Goal: Information Seeking & Learning: Learn about a topic

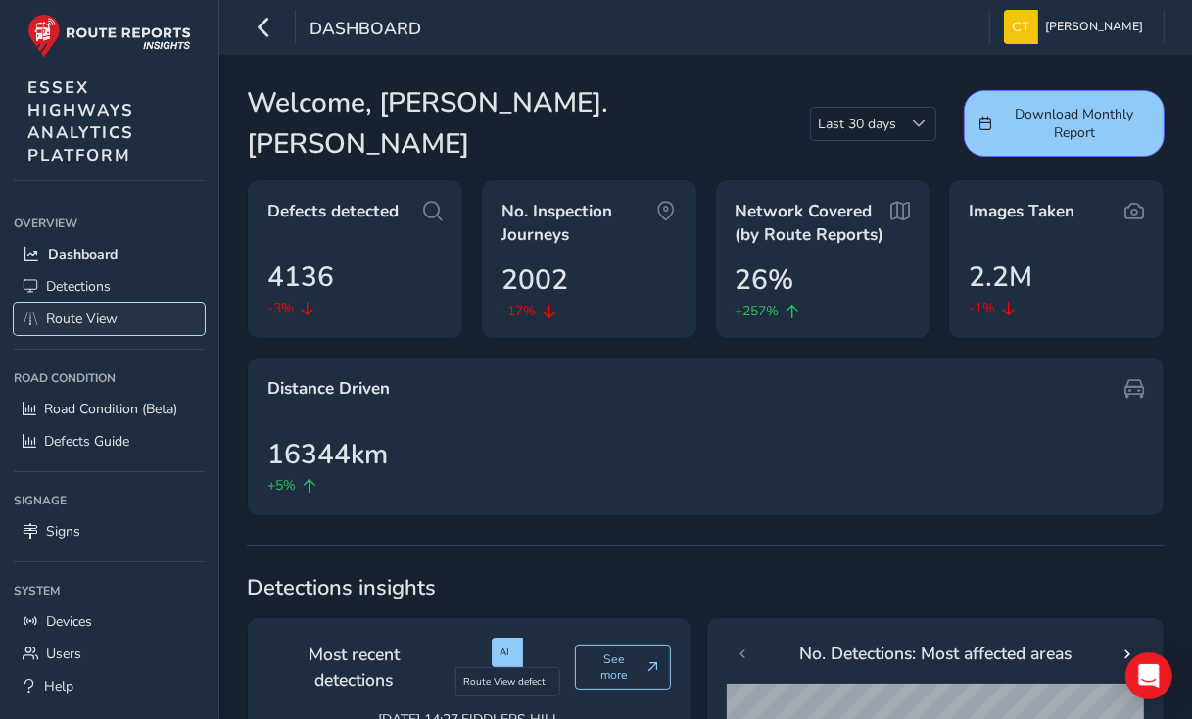
click at [80, 316] on span "Route View" at bounding box center [81, 318] width 71 height 19
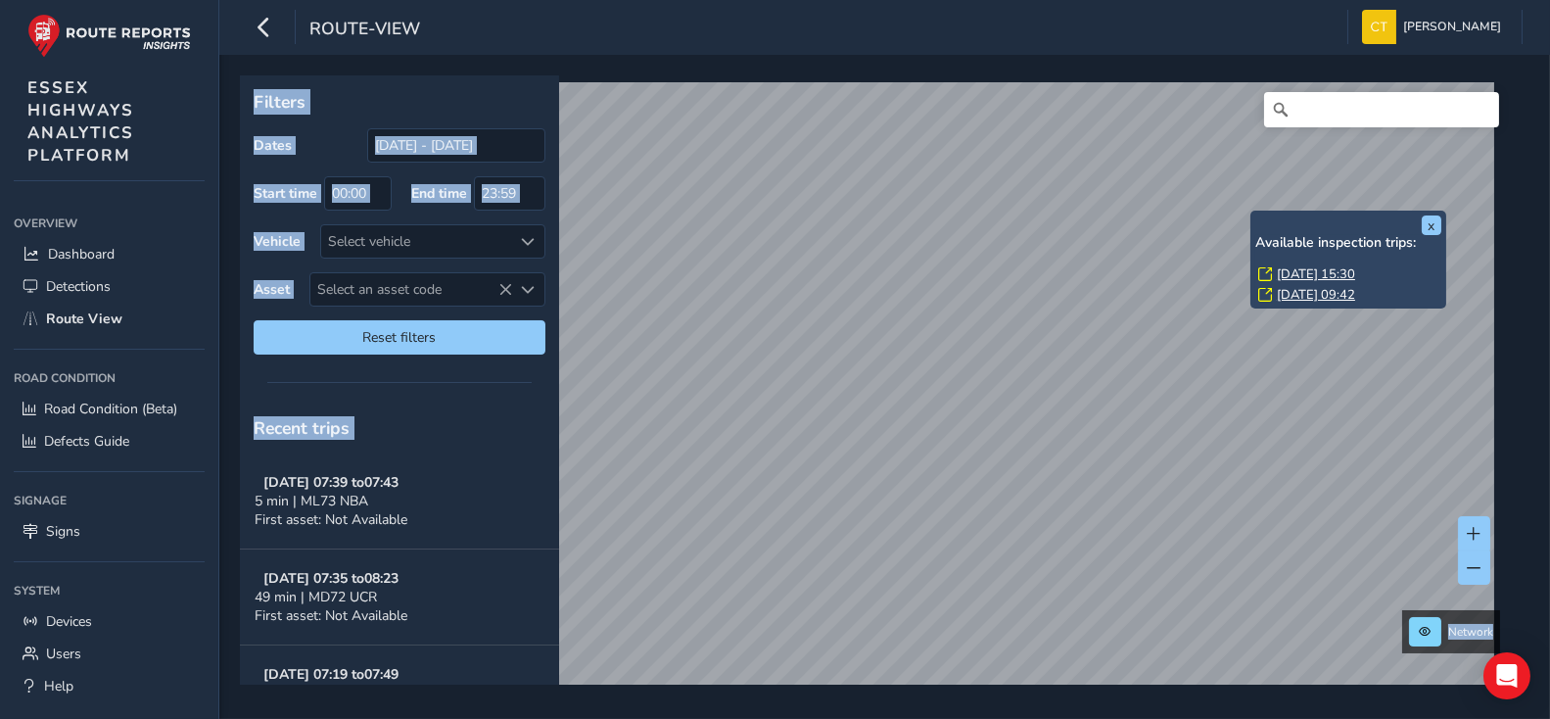
click at [1206, 271] on link "[DATE] 15:30" at bounding box center [1316, 274] width 78 height 18
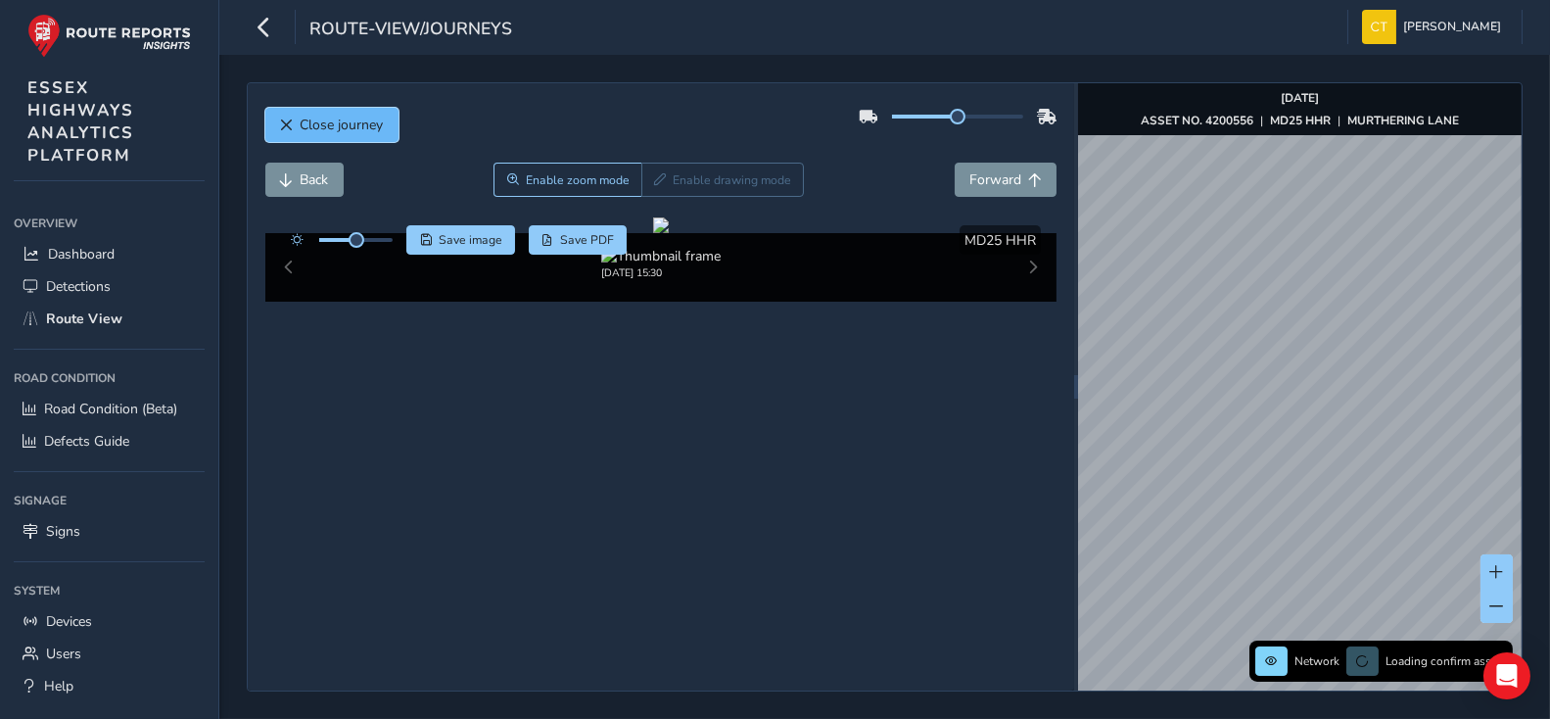
click at [360, 118] on span "Close journey" at bounding box center [342, 125] width 83 height 19
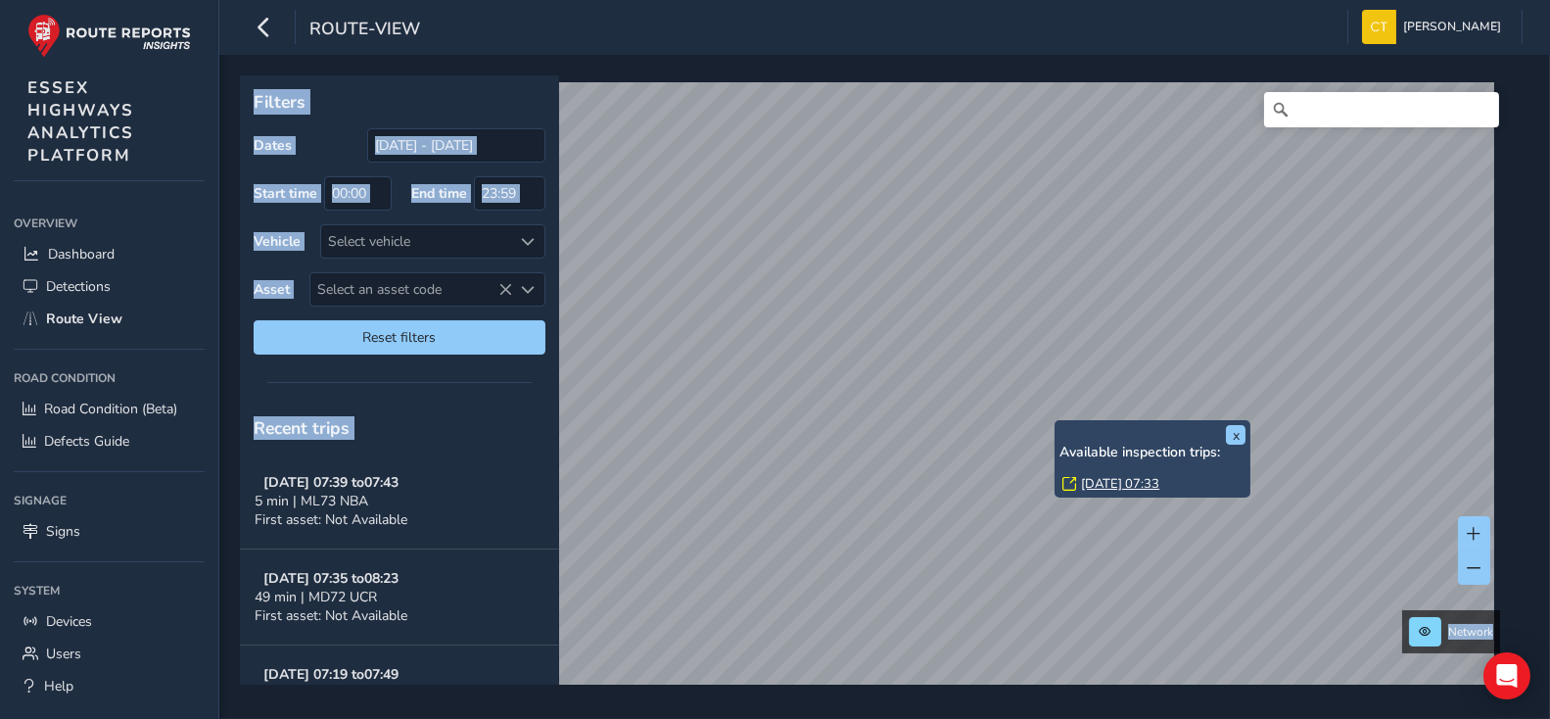
click at [1118, 481] on link "[DATE] 07:33" at bounding box center [1120, 484] width 78 height 18
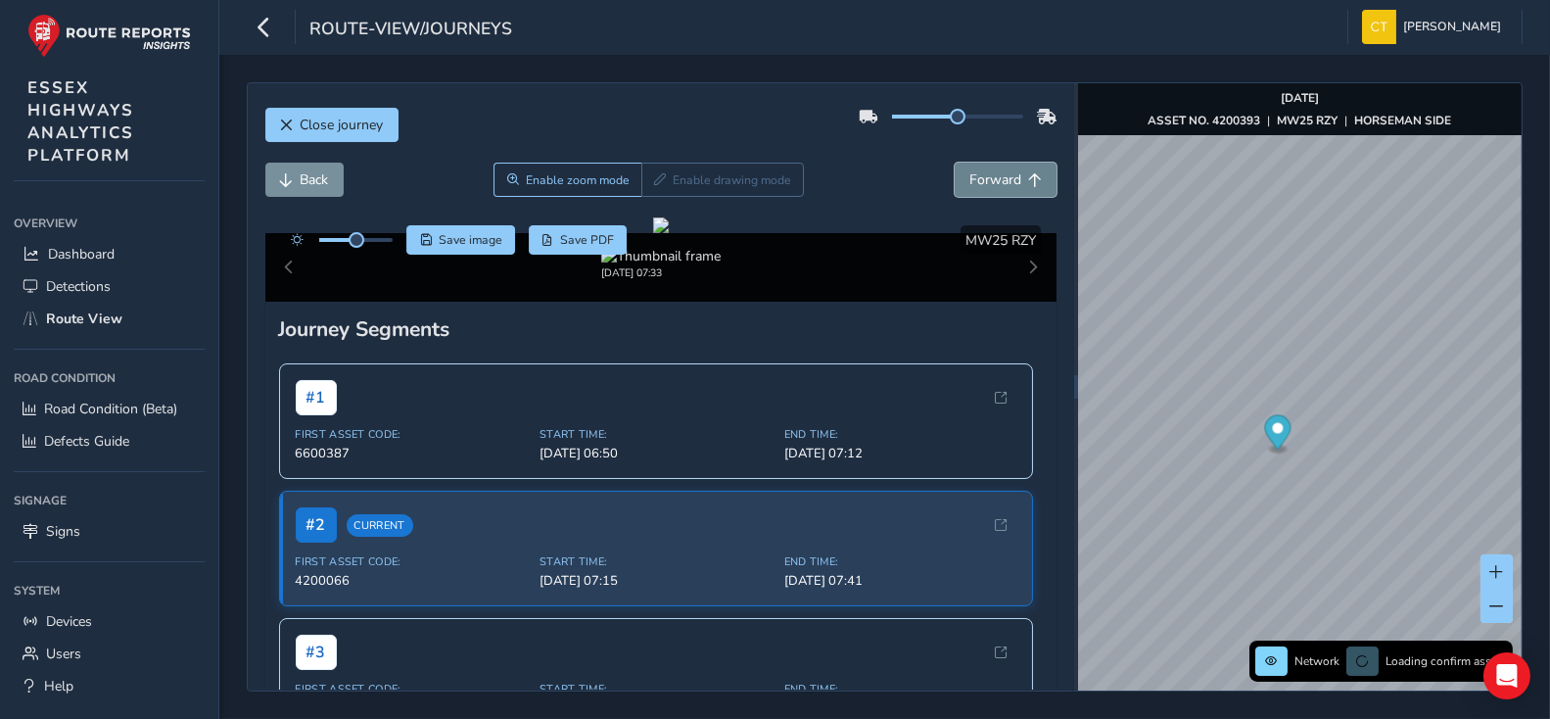
click at [999, 178] on span "Forward" at bounding box center [995, 179] width 52 height 19
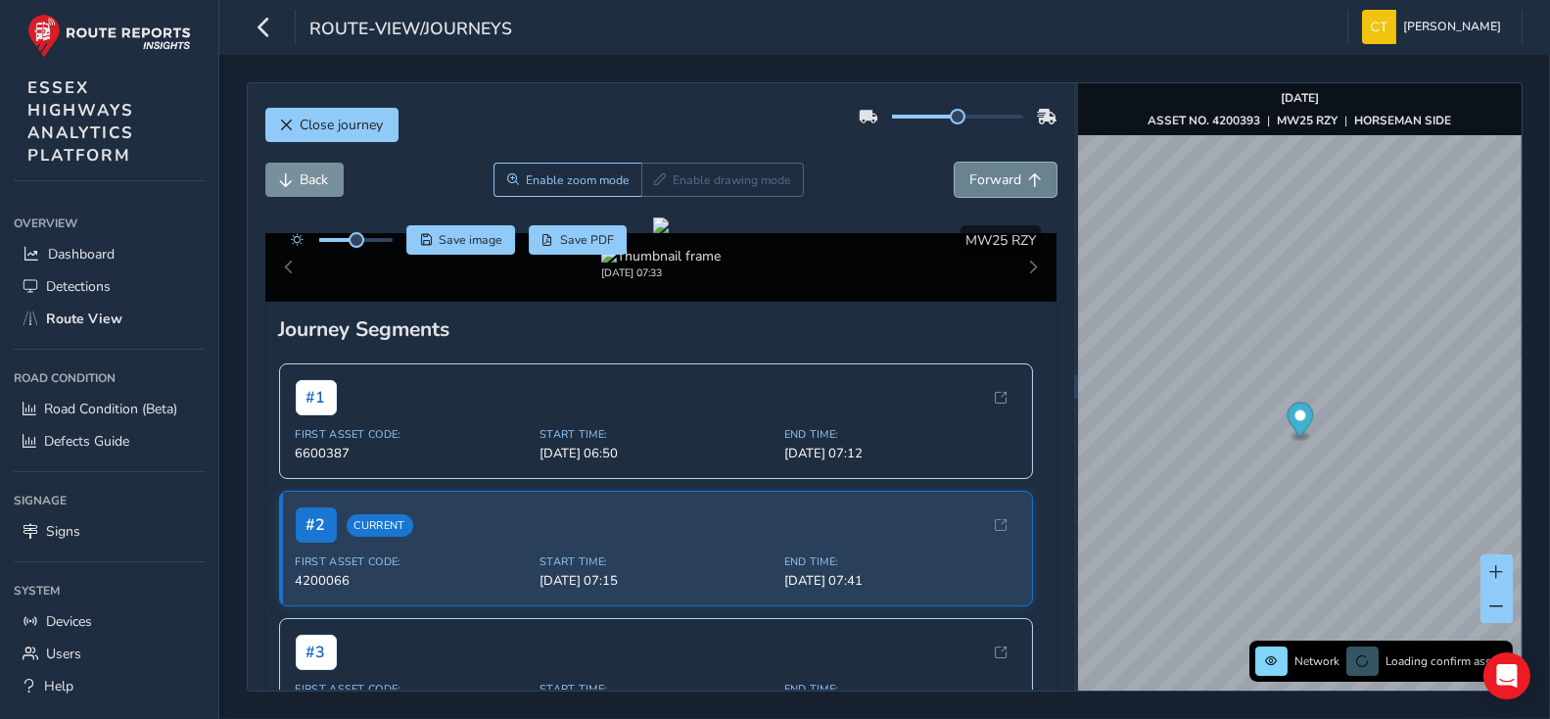
click at [999, 178] on span "Forward" at bounding box center [995, 179] width 52 height 19
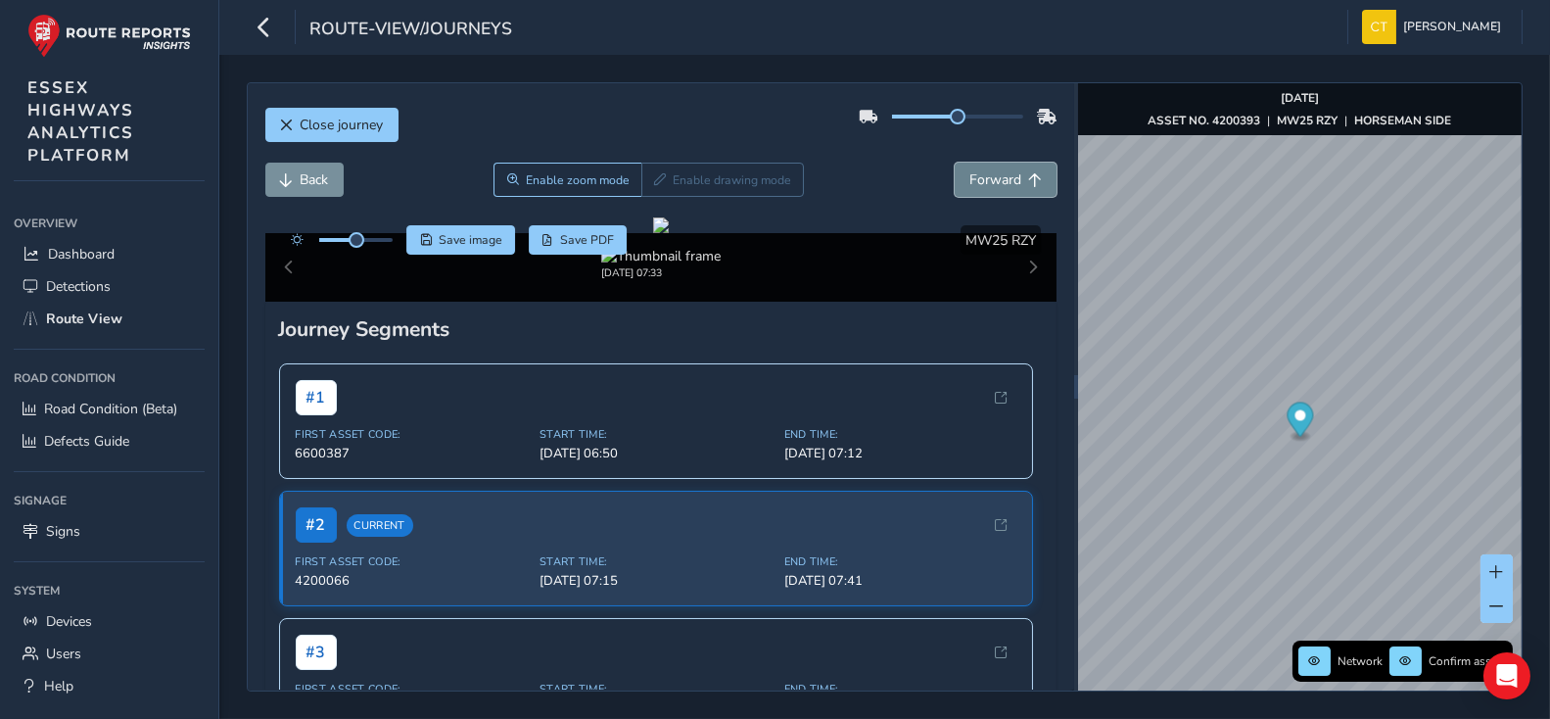
click at [999, 178] on span "Forward" at bounding box center [995, 179] width 52 height 19
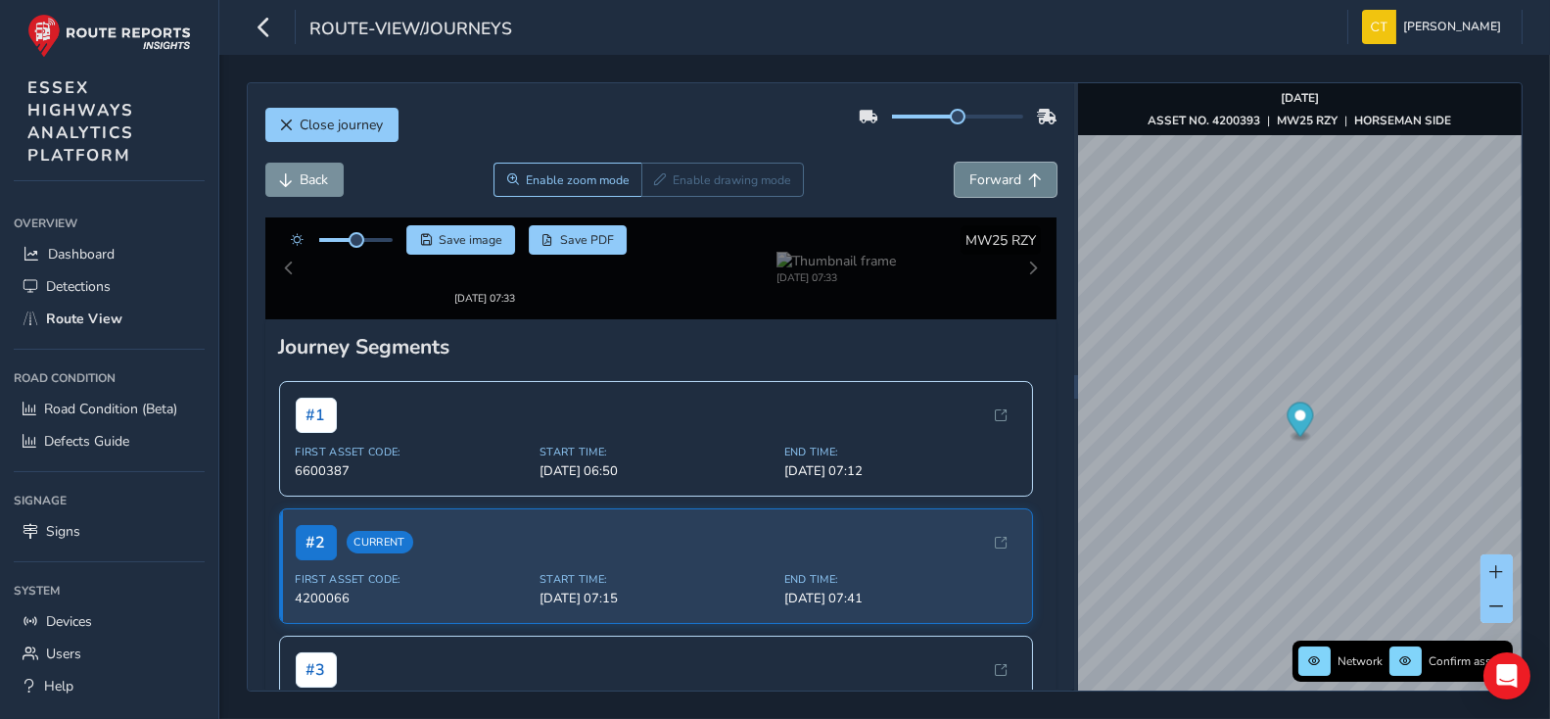
click at [999, 178] on span "Forward" at bounding box center [995, 179] width 52 height 19
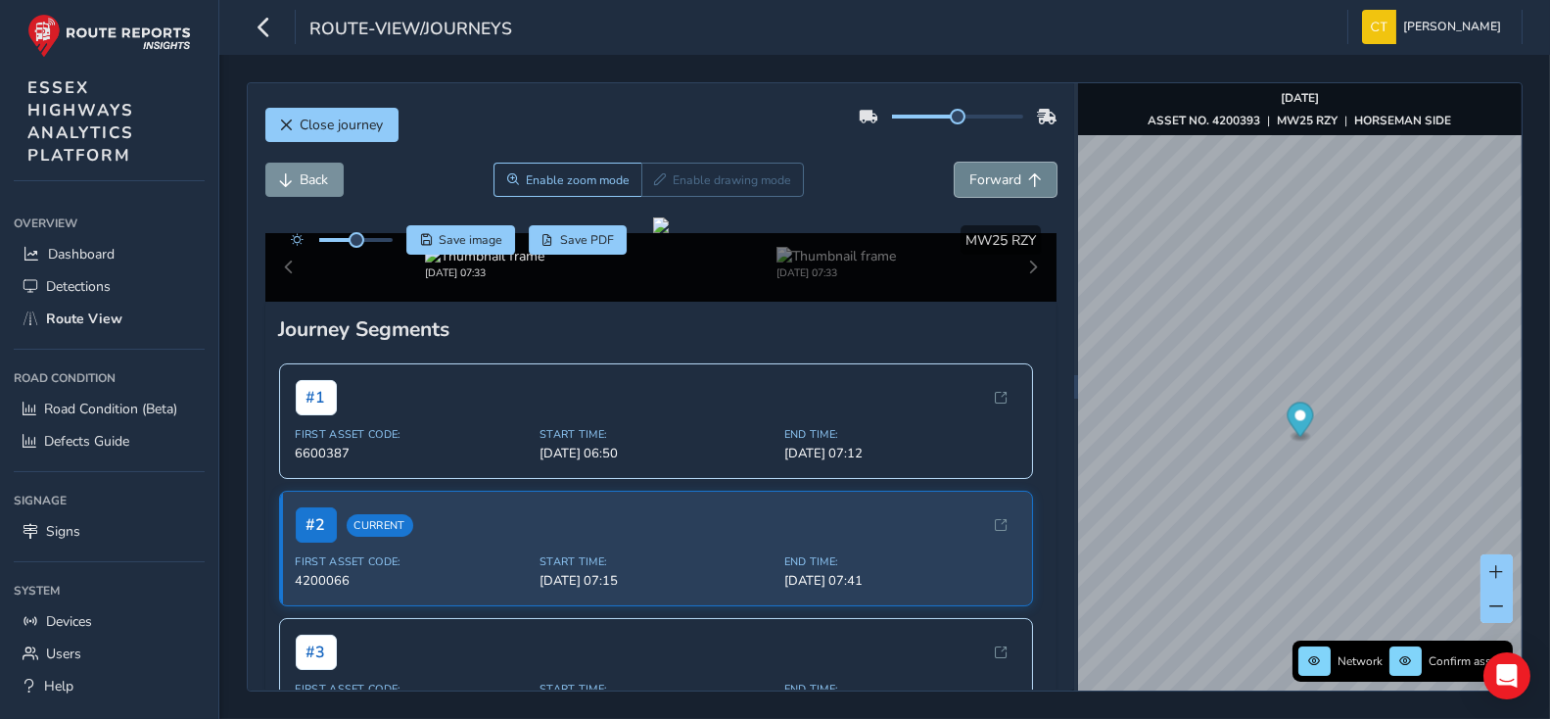
click at [999, 178] on span "Forward" at bounding box center [995, 179] width 52 height 19
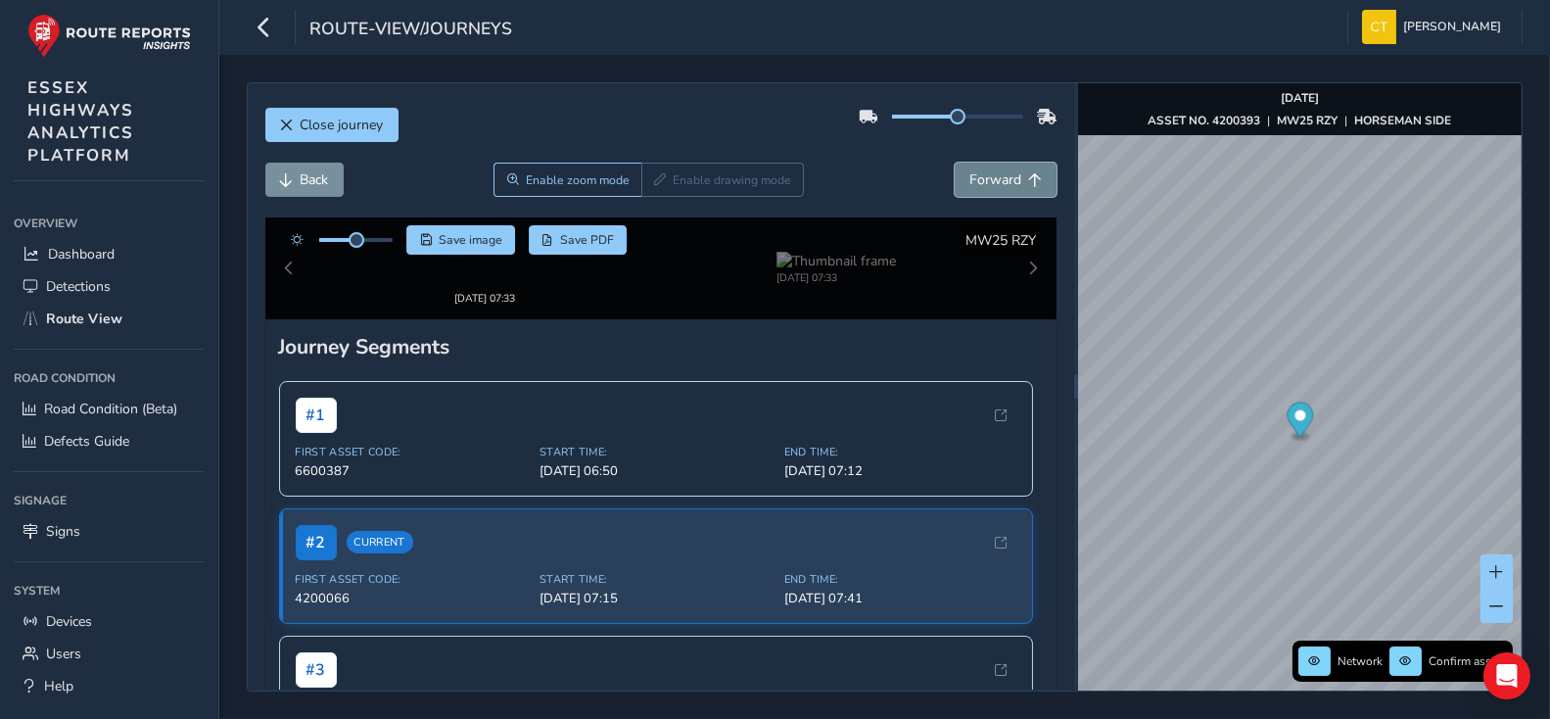
click at [999, 178] on span "Forward" at bounding box center [995, 179] width 52 height 19
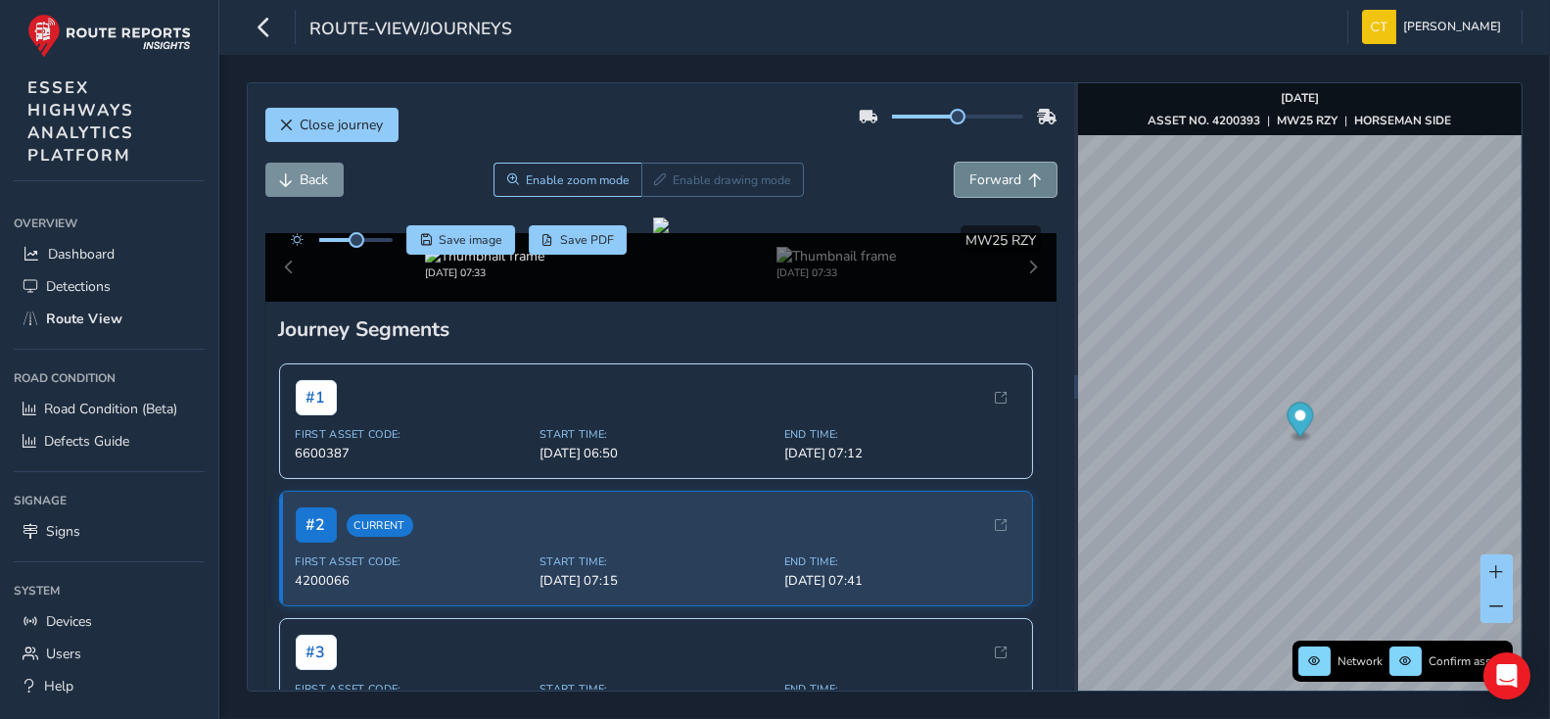
click at [999, 178] on span "Forward" at bounding box center [995, 179] width 52 height 19
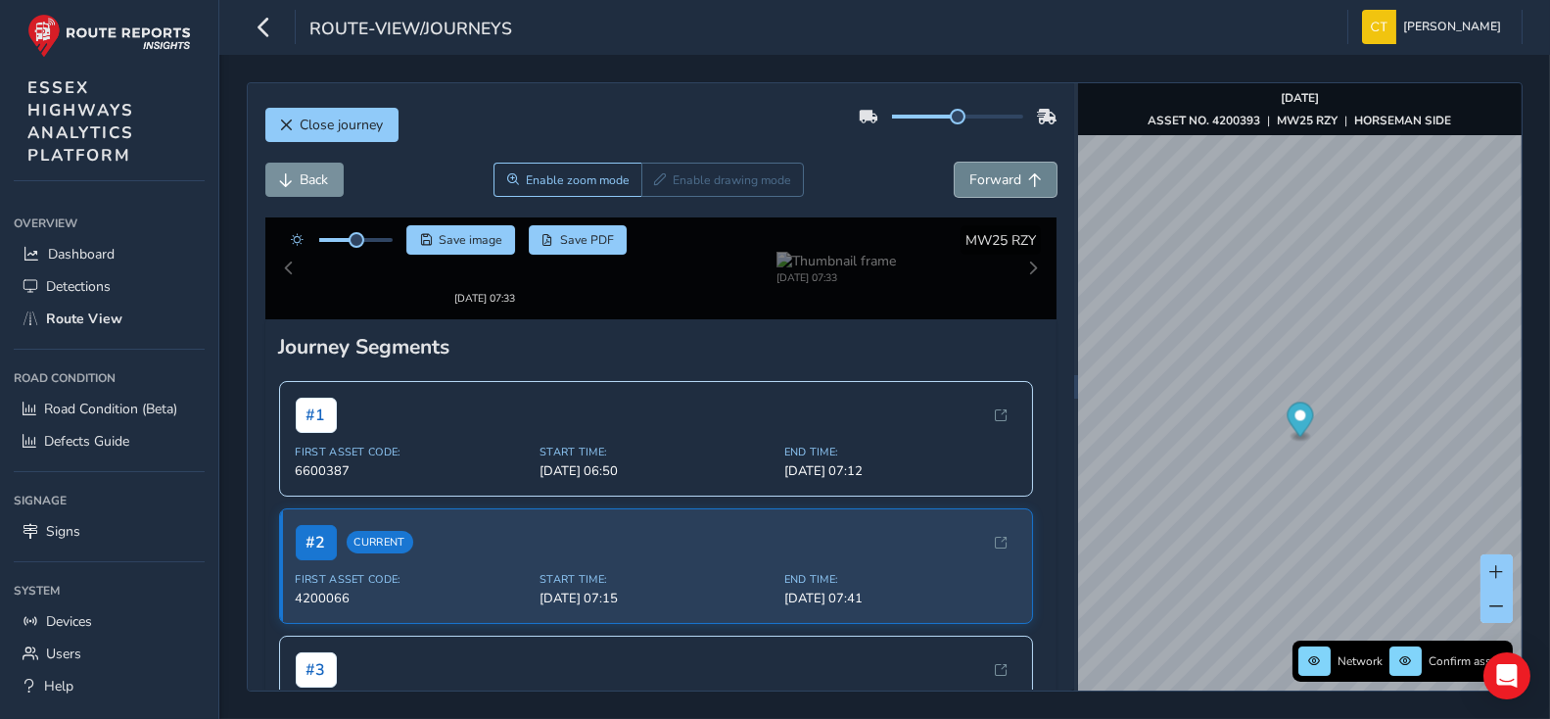
click at [999, 178] on span "Forward" at bounding box center [995, 179] width 52 height 19
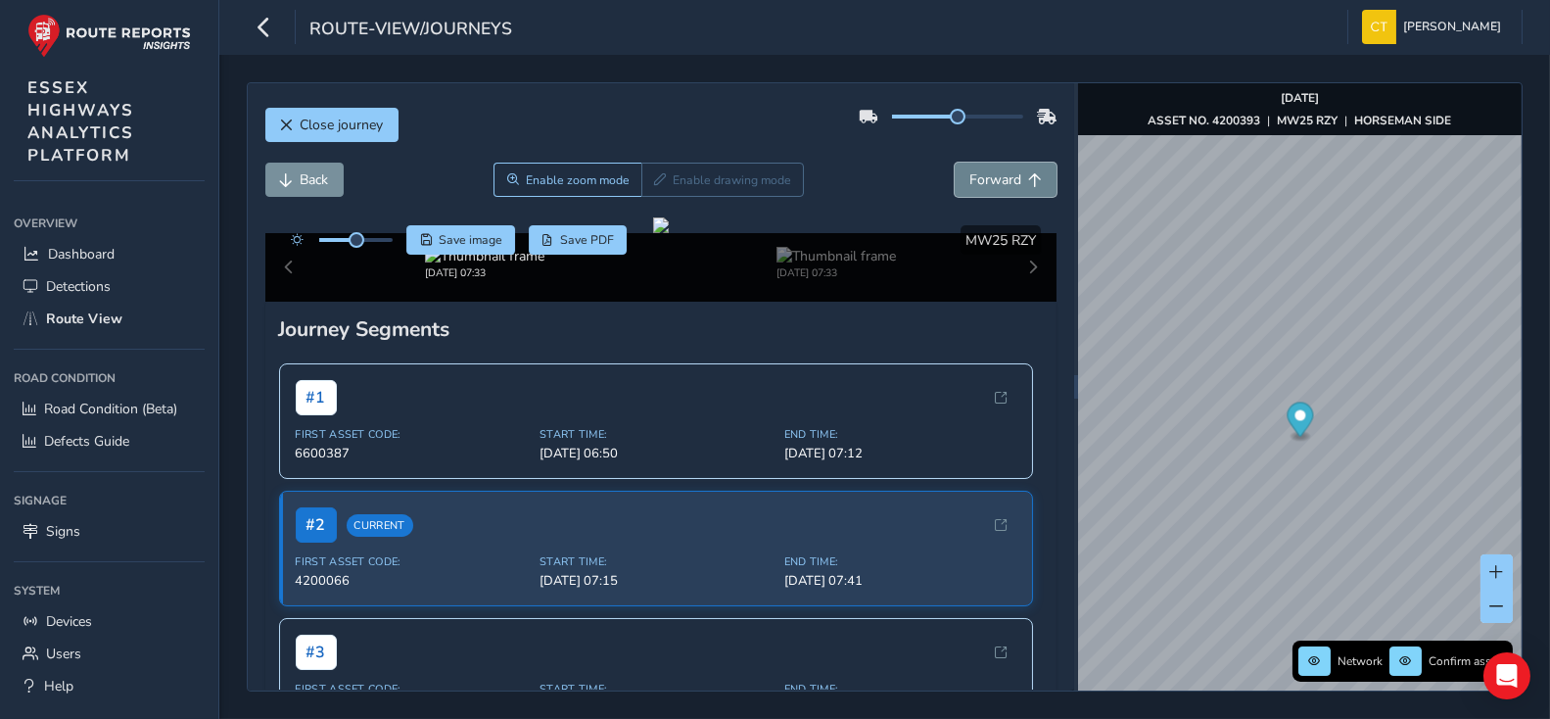
click at [999, 177] on span "Forward" at bounding box center [995, 179] width 52 height 19
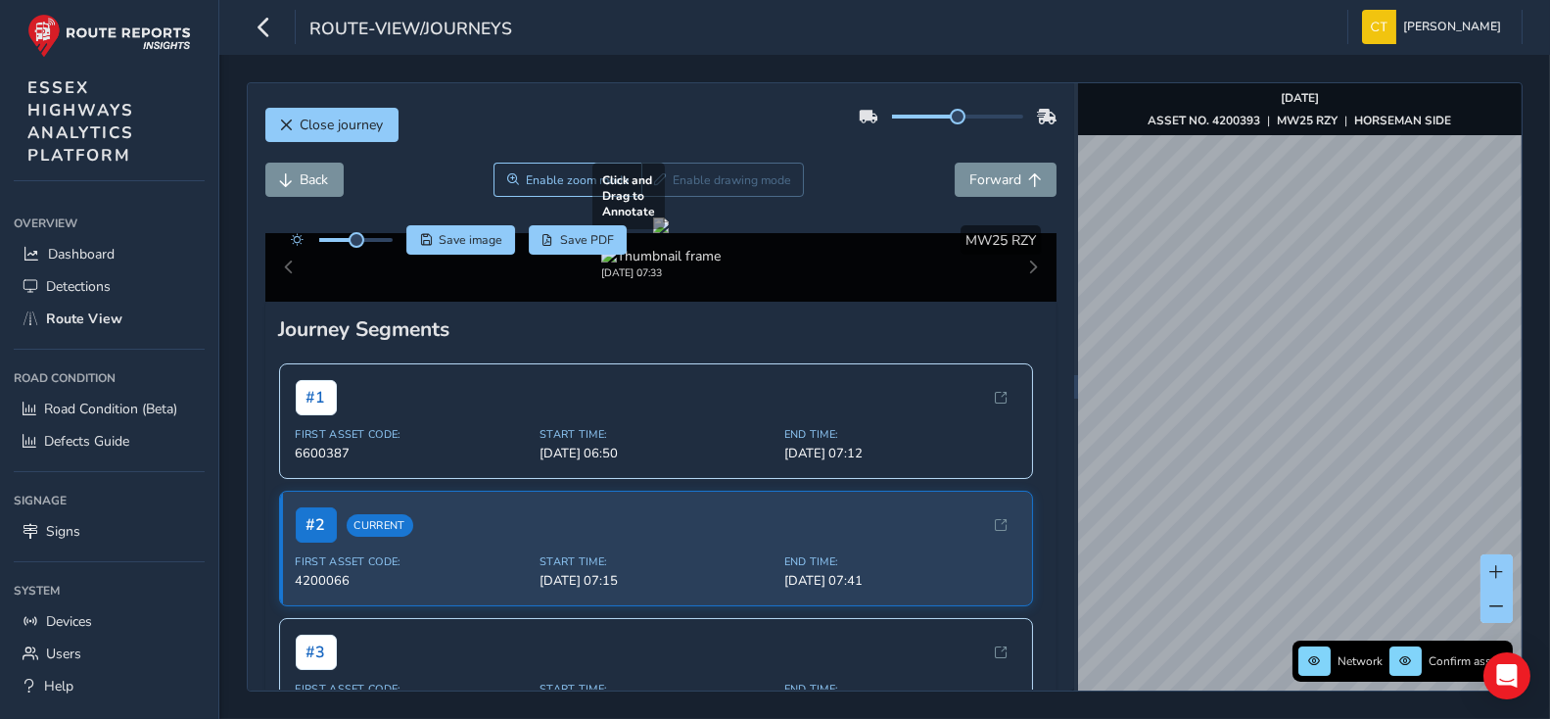
click at [980, 421] on div "Close journey Back Enable zoom mode Enable drawing mode Forward Click and Drag …" at bounding box center [885, 386] width 1276 height 609
click at [1034, 506] on div "Close journey Back Enable zoom mode Enable drawing mode Forward Click and Drag …" at bounding box center [885, 386] width 1276 height 609
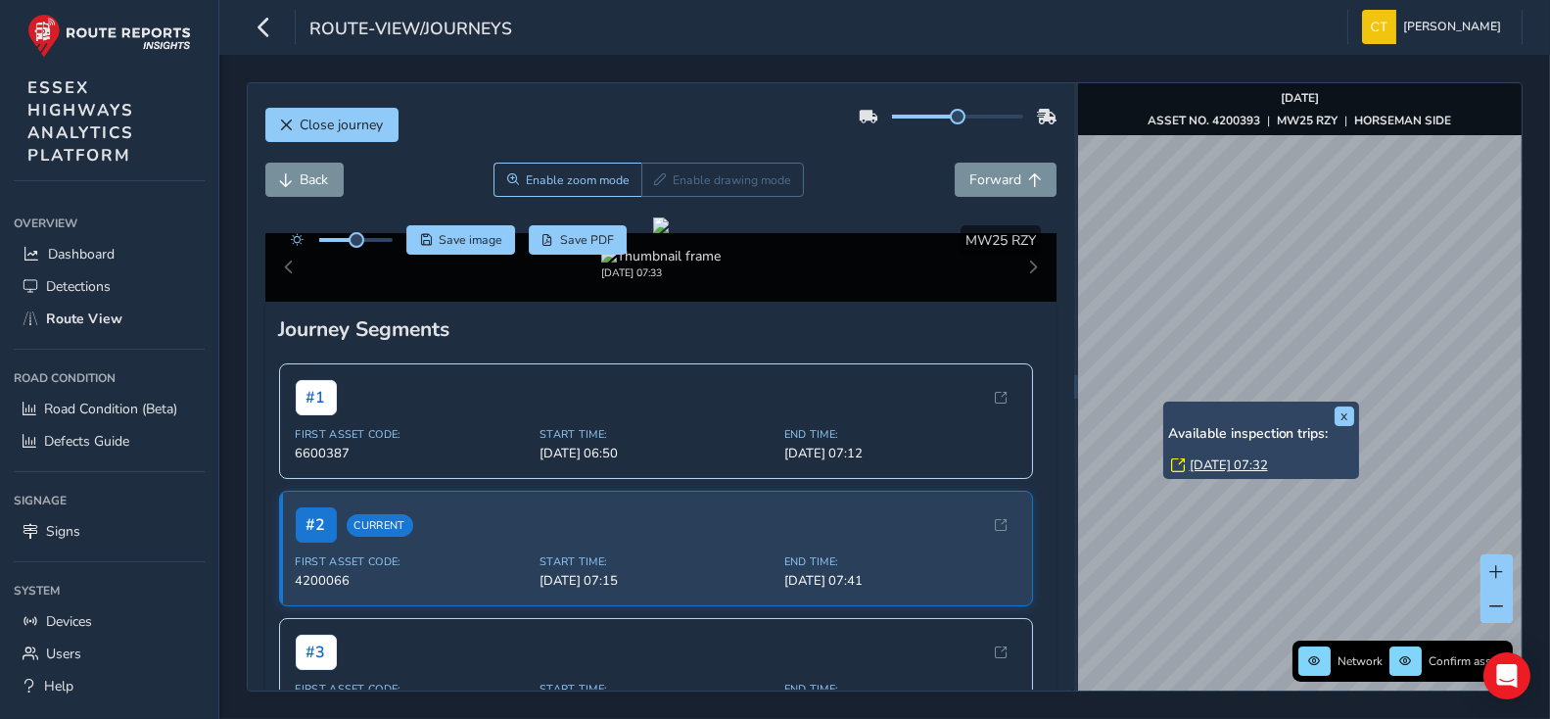
click at [1206, 456] on link "[DATE] 07:32" at bounding box center [1229, 465] width 78 height 18
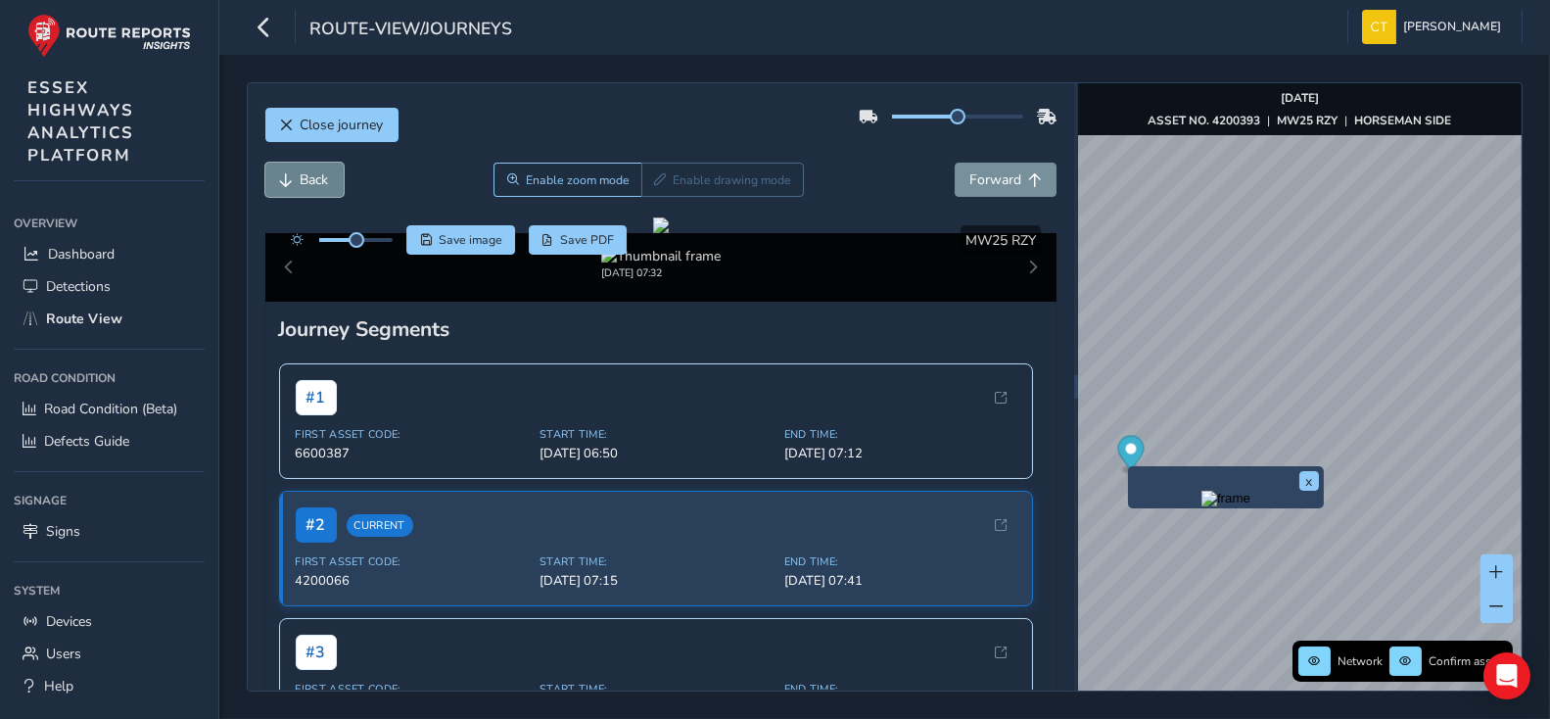
click at [301, 177] on span "Back" at bounding box center [315, 179] width 28 height 19
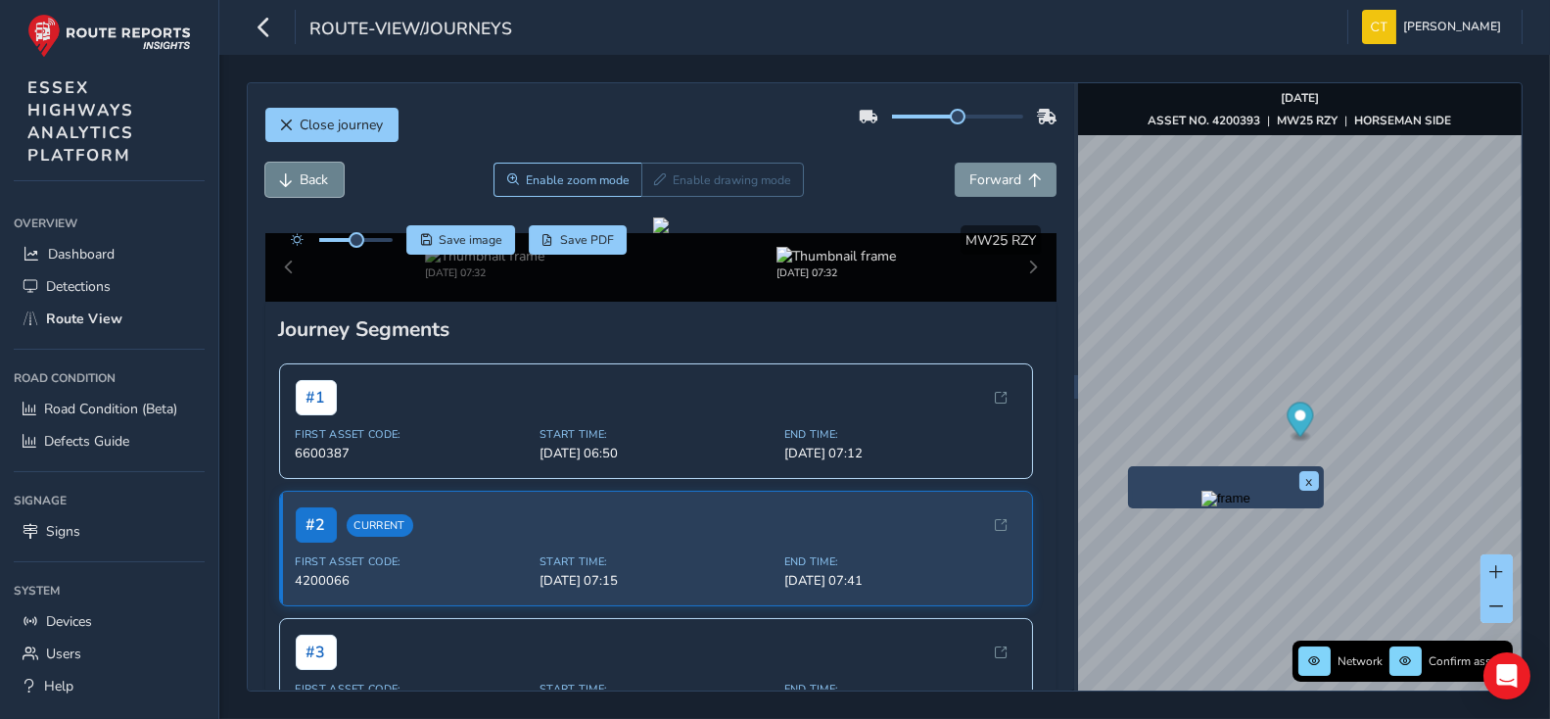
click at [301, 177] on span "Back" at bounding box center [315, 179] width 28 height 19
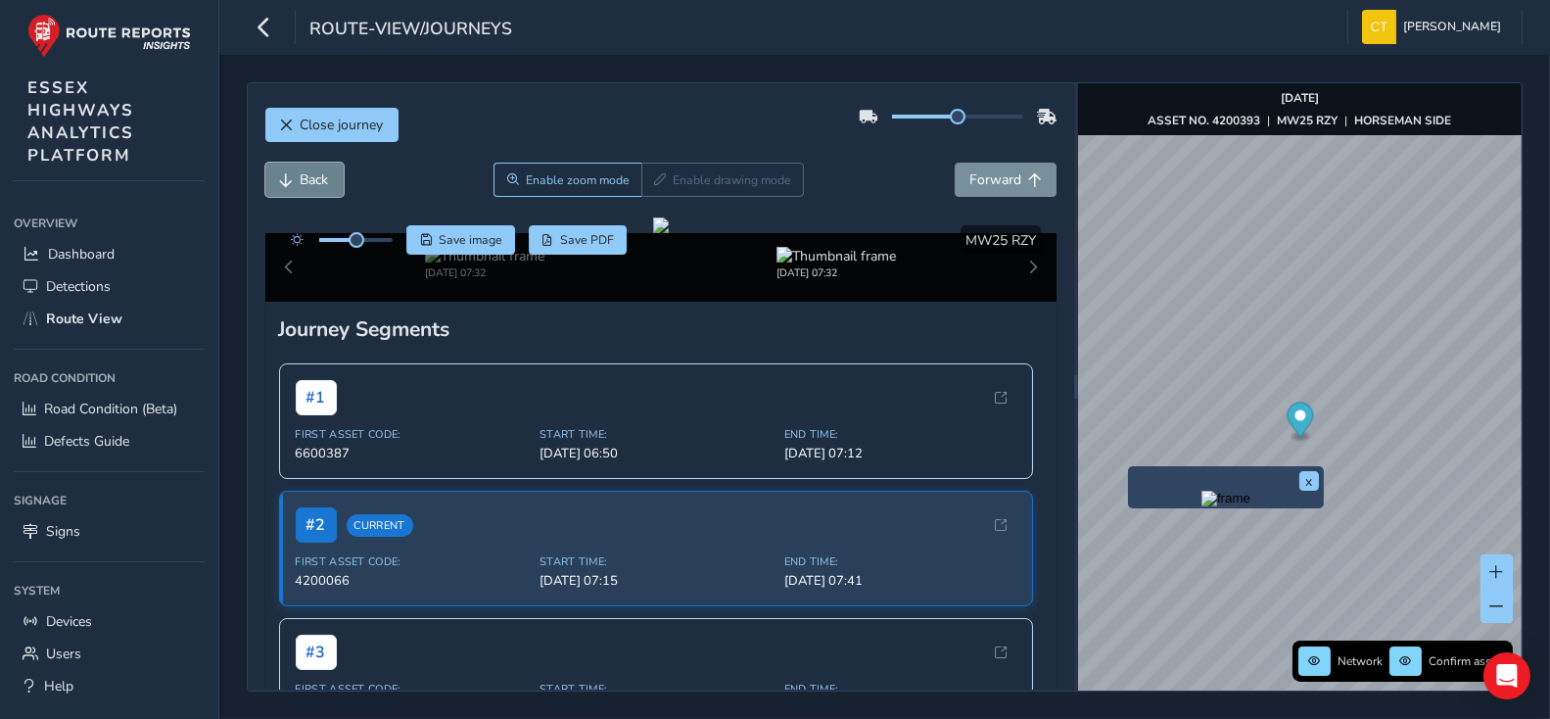
click at [301, 177] on span "Back" at bounding box center [315, 179] width 28 height 19
click at [316, 184] on span "Back" at bounding box center [315, 179] width 28 height 19
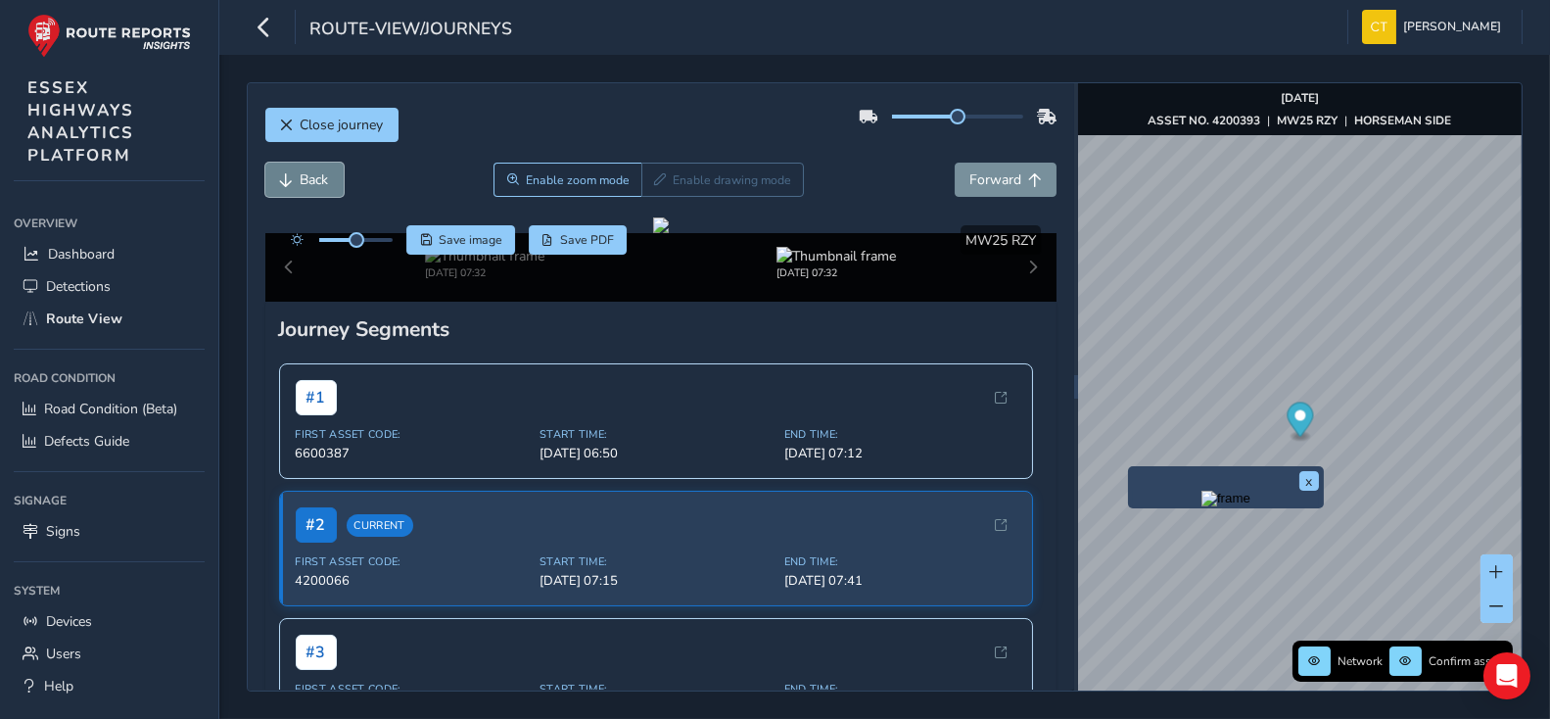
click at [316, 184] on span "Back" at bounding box center [315, 179] width 28 height 19
